Goal: Transaction & Acquisition: Purchase product/service

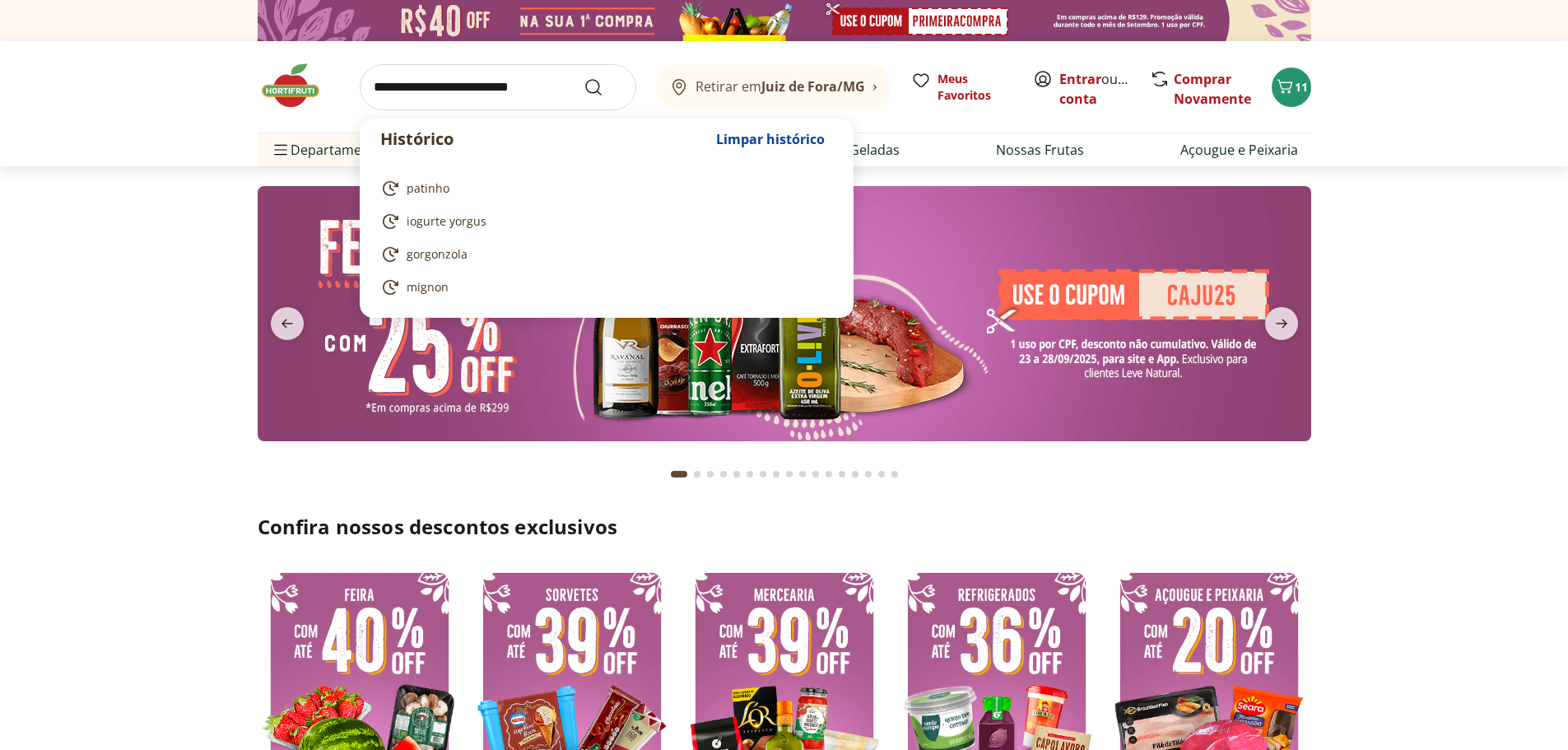
click at [486, 90] on input "search" at bounding box center [498, 87] width 277 height 46
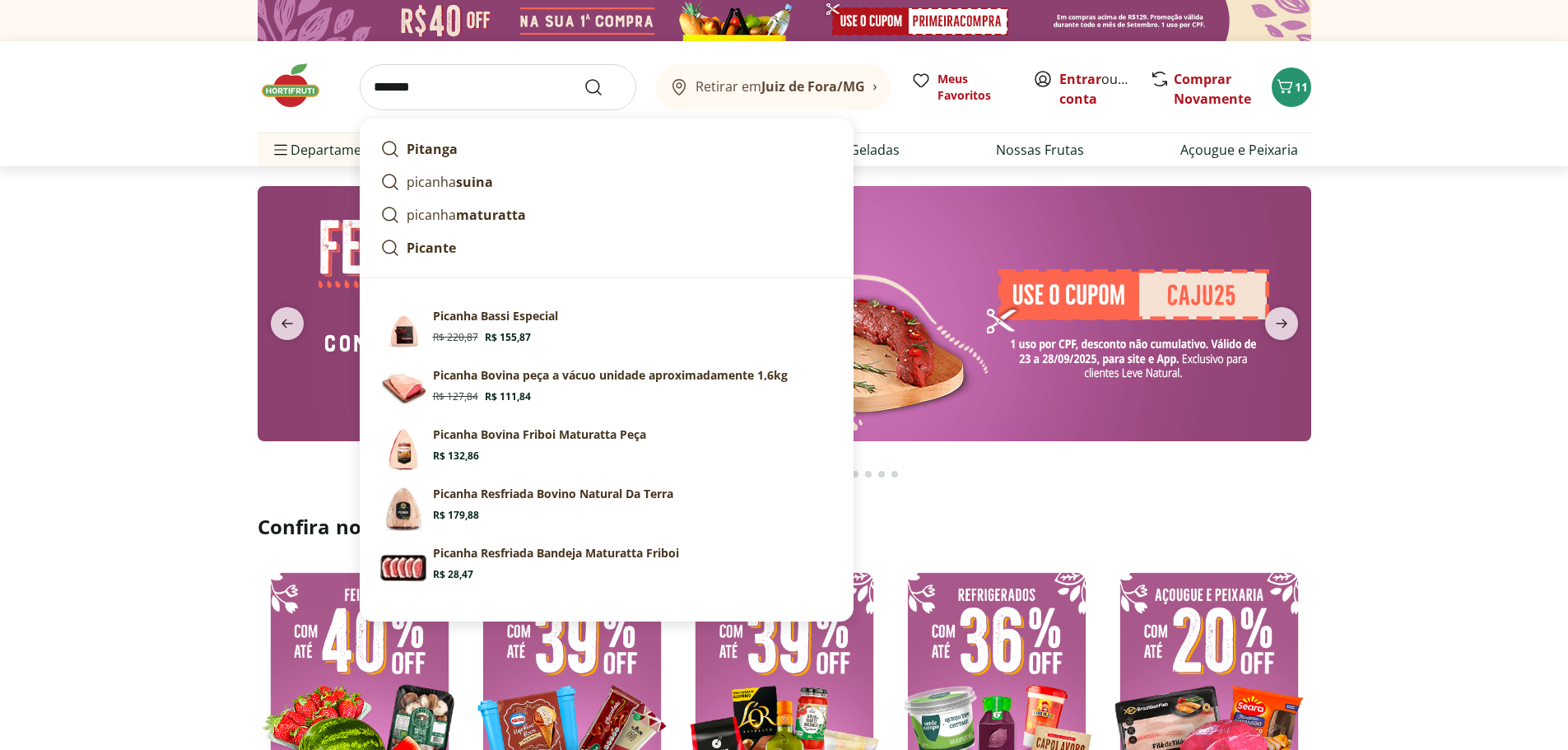
type input "*******"
click at [583, 77] on button "Submit Search" at bounding box center [603, 86] width 40 height 20
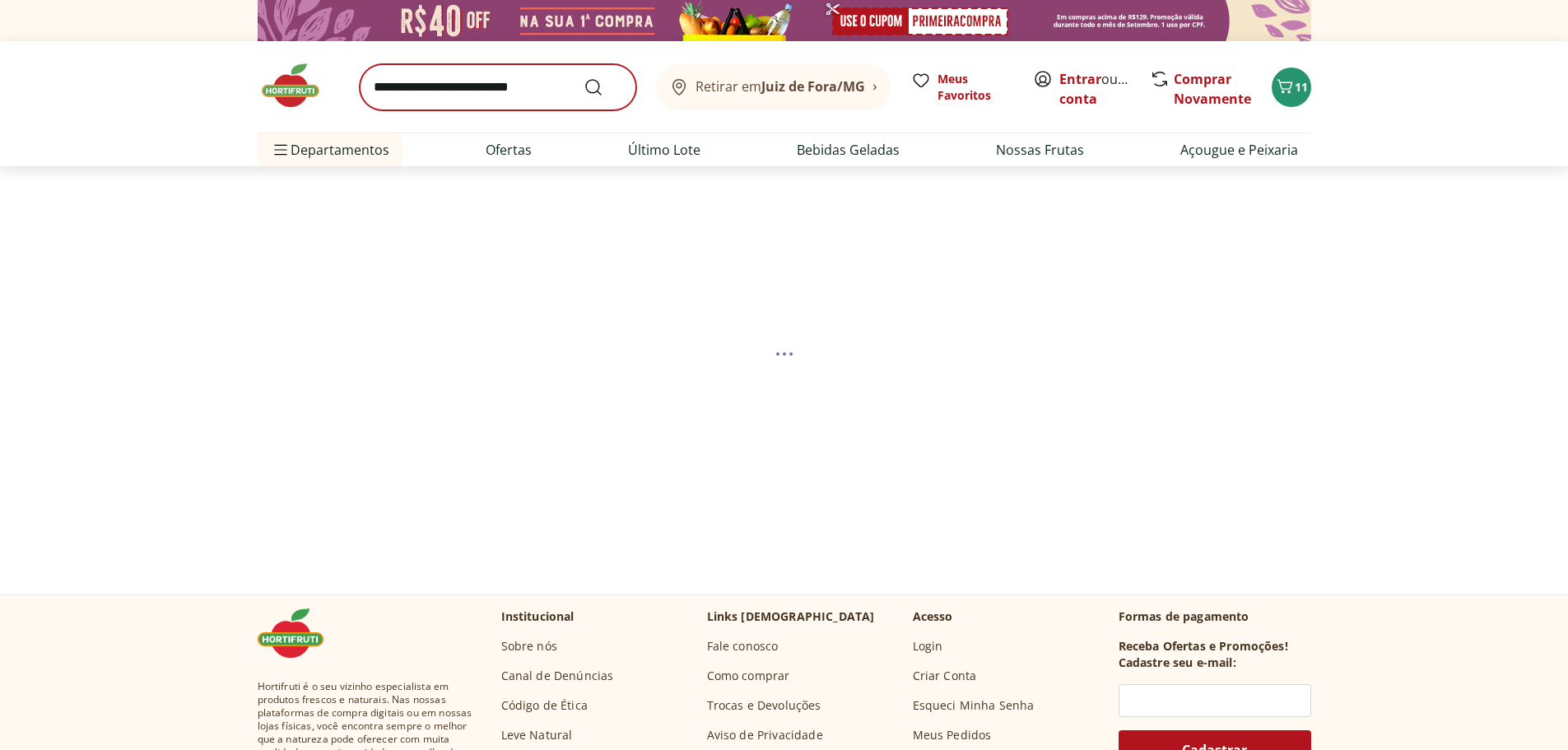
select select "**********"
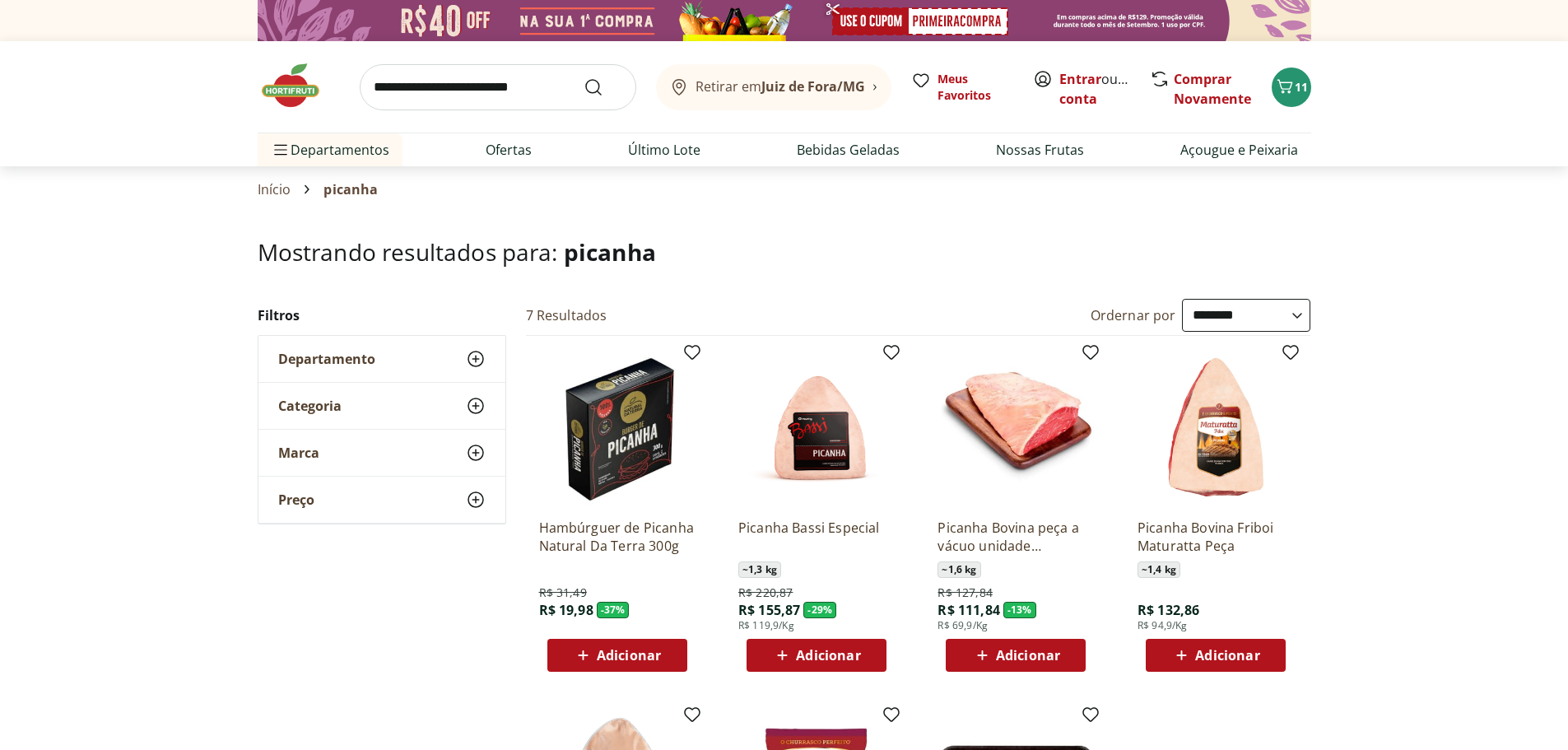
click at [294, 84] on img at bounding box center [298, 86] width 83 height 49
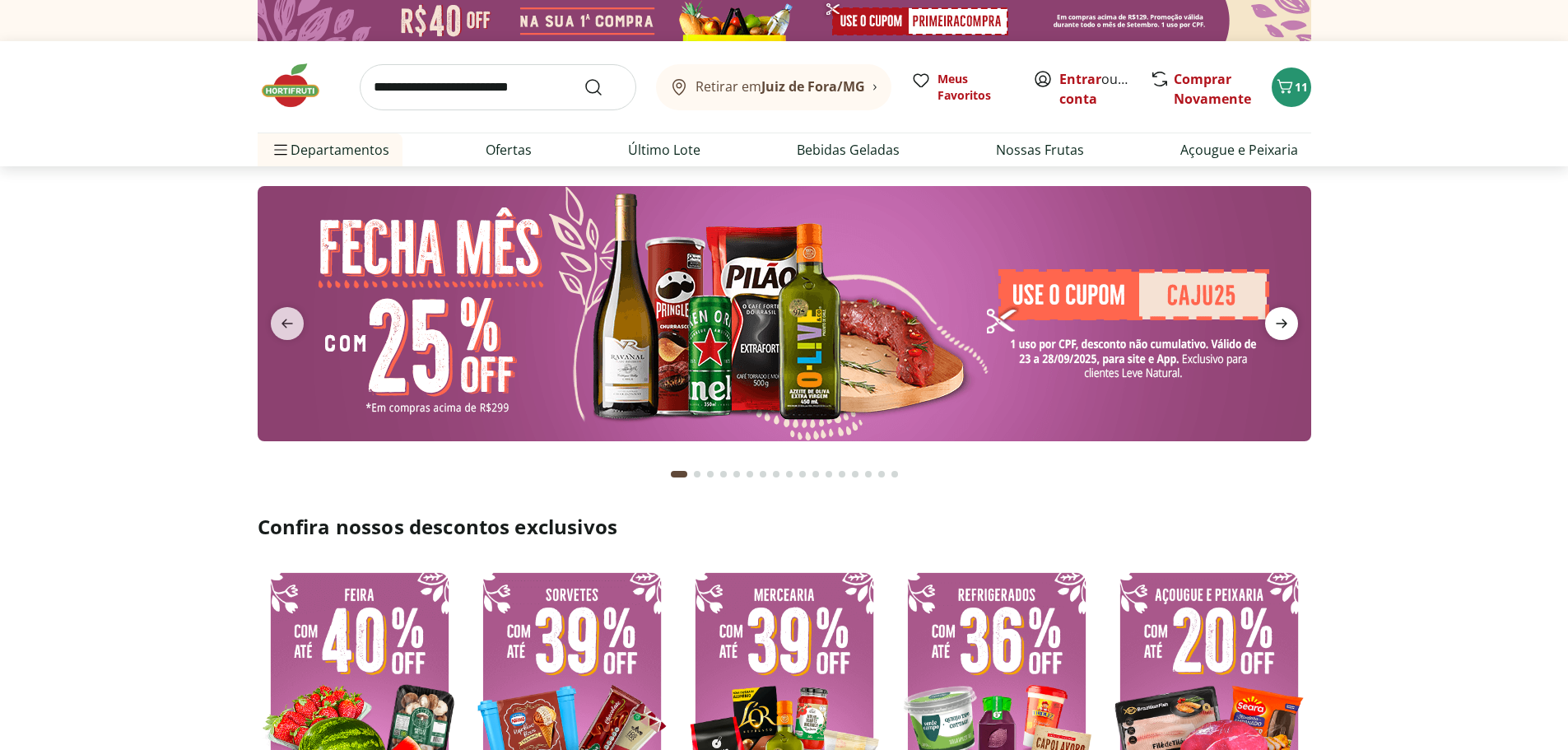
click at [1279, 325] on icon "next" at bounding box center [1281, 323] width 20 height 20
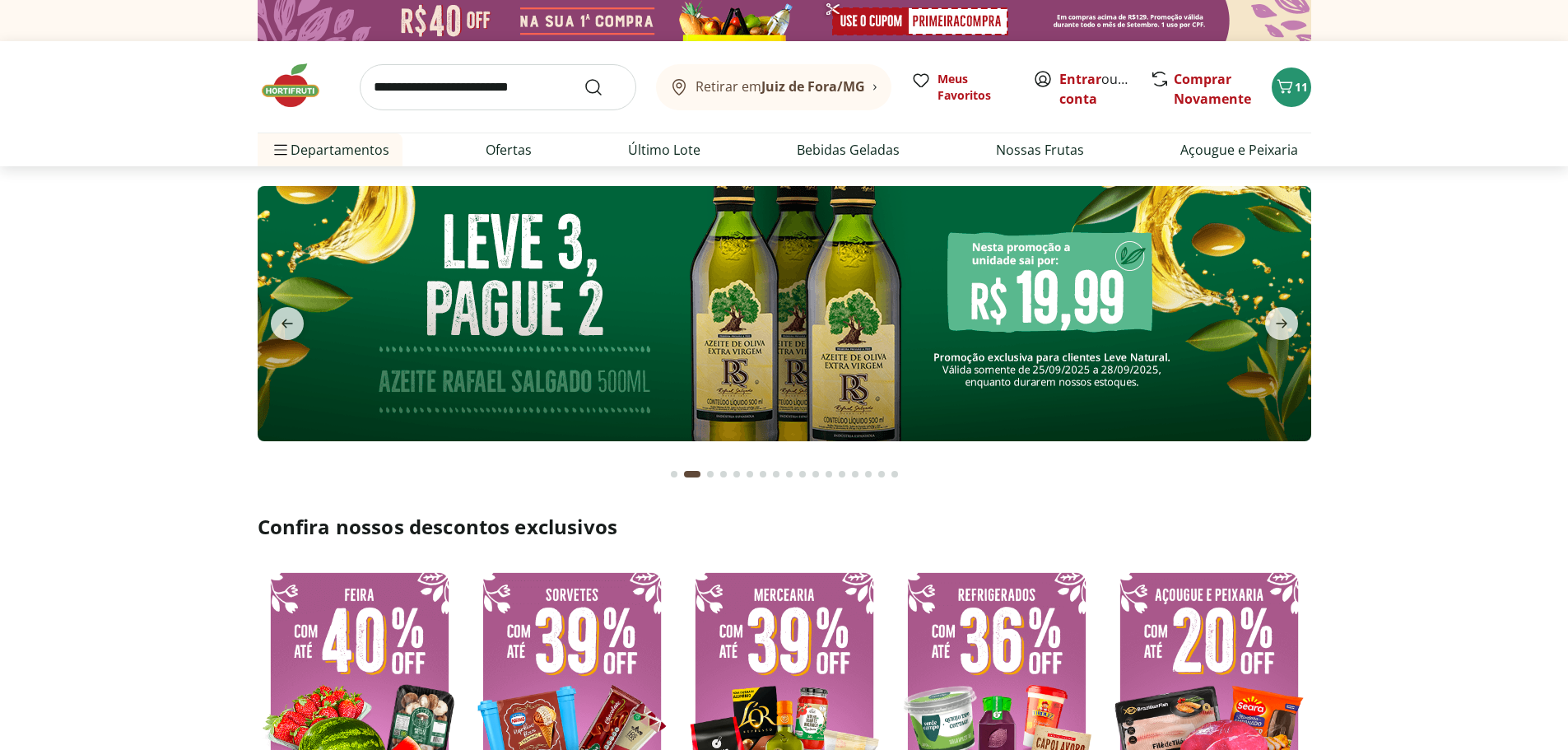
click at [975, 272] on img at bounding box center [784, 313] width 1053 height 256
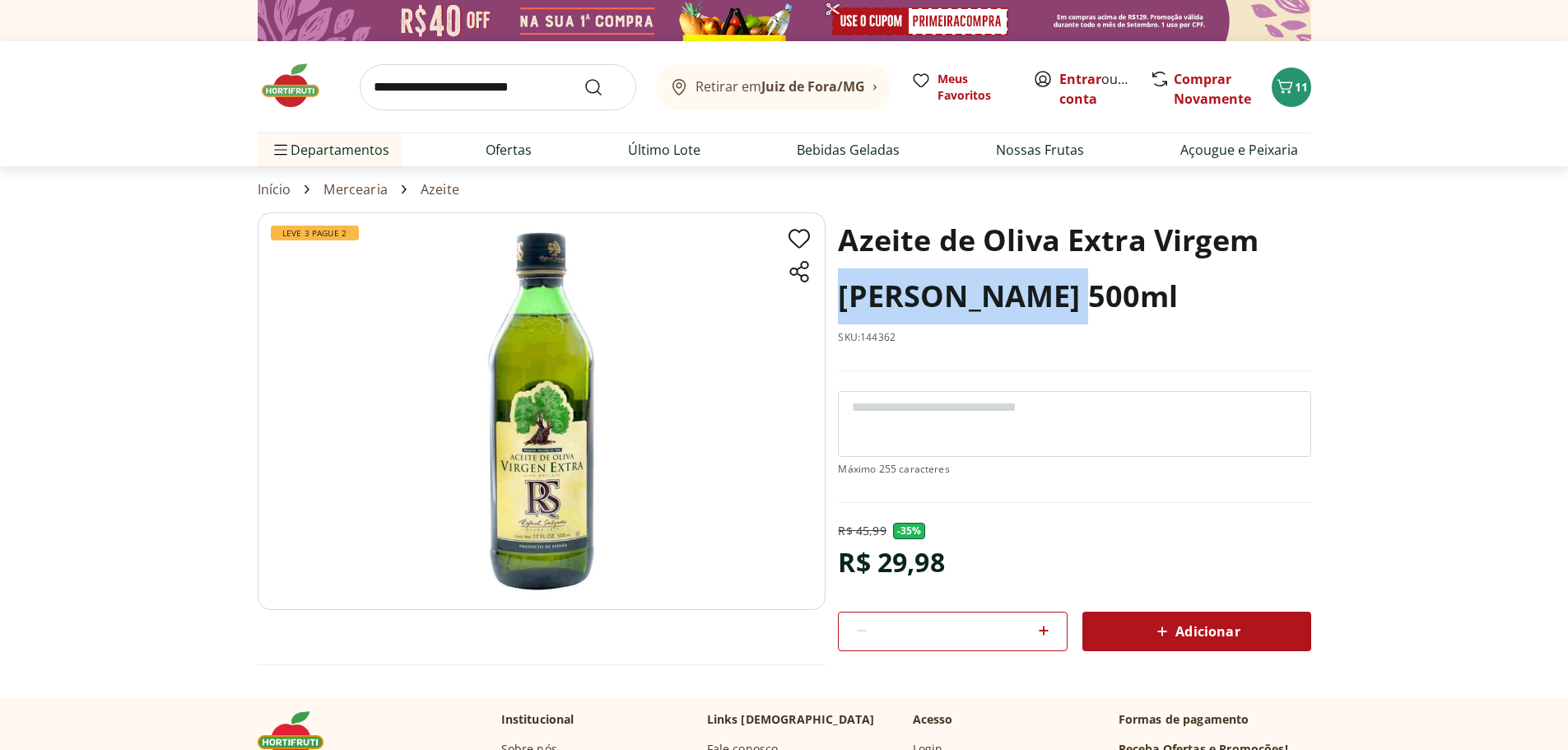
drag, startPoint x: 1052, startPoint y: 298, endPoint x: 834, endPoint y: 314, distance: 218.6
click at [834, 314] on section "Leve 3 Pague 2 Azeite de Oliva Extra Virgem [PERSON_NAME] 500ml SKU: 144362 R$ …" at bounding box center [784, 455] width 1053 height 485
copy h1 "[PERSON_NAME]"
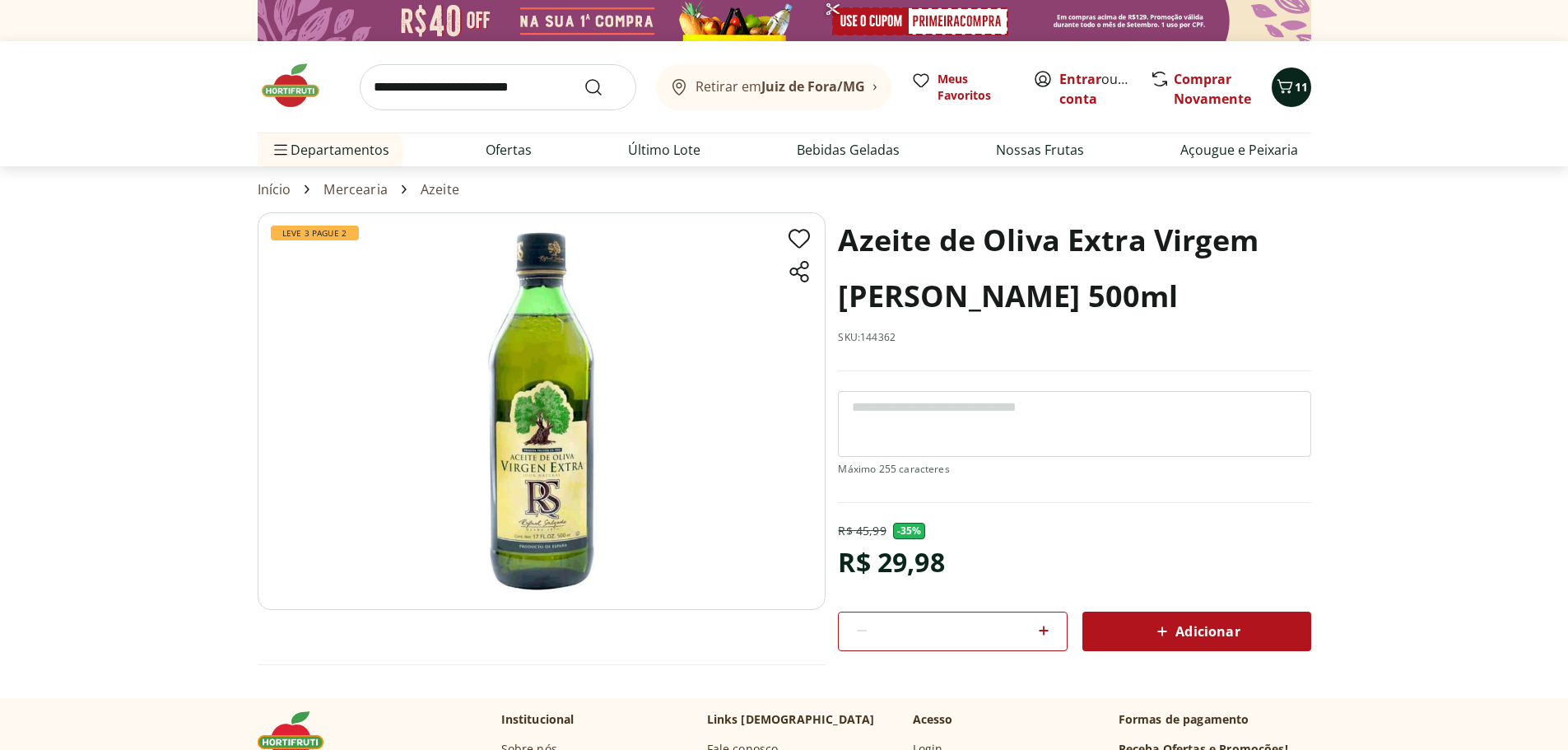
click at [1292, 81] on icon "Carrinho" at bounding box center [1285, 86] width 20 height 20
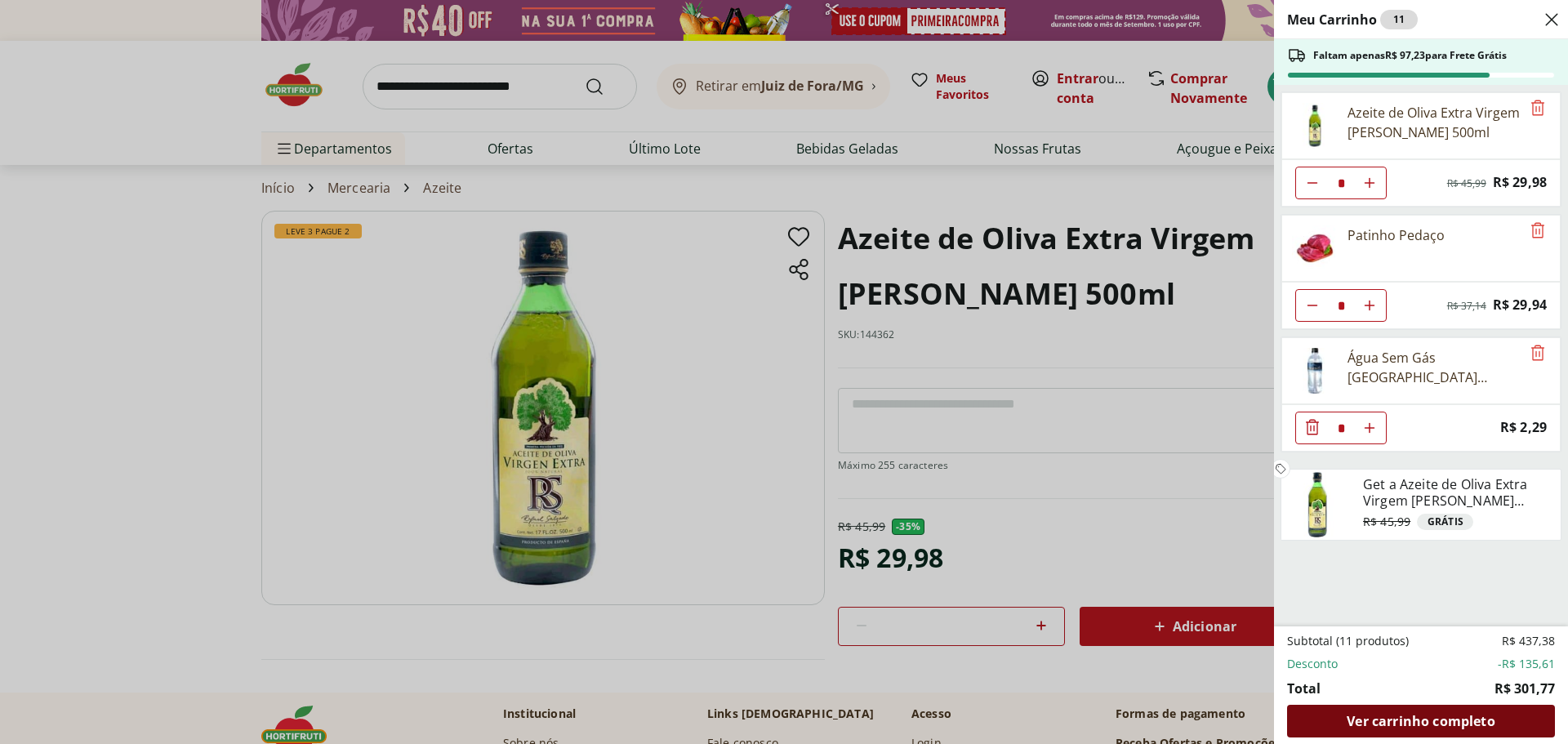
click at [1462, 720] on span "Ver carrinho completo" at bounding box center [1421, 721] width 147 height 13
